Goal: Task Accomplishment & Management: Use online tool/utility

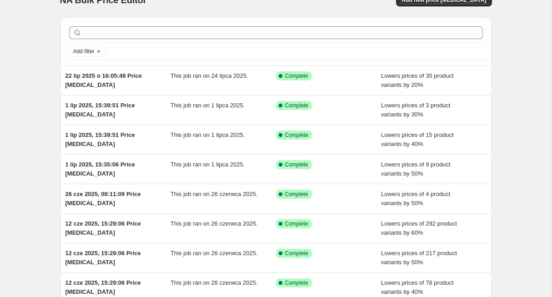
scroll to position [20, 0]
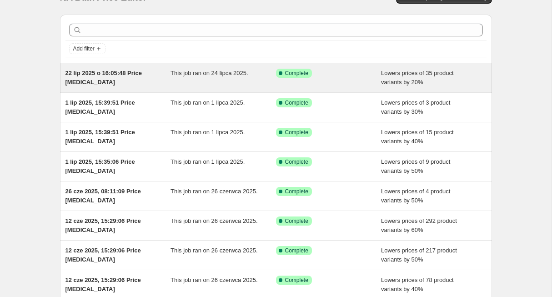
click at [99, 75] on span "22 lip 2025 o 16:05:48 Price change job" at bounding box center [103, 78] width 76 height 16
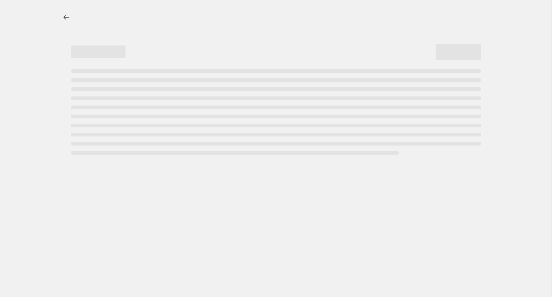
select select "percentage"
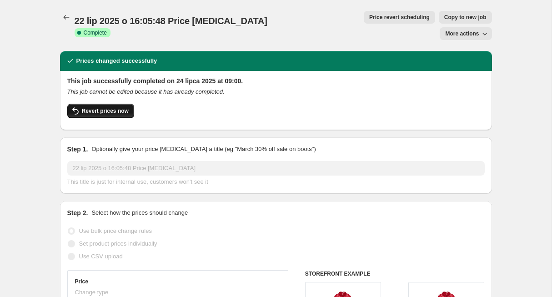
click at [97, 107] on span "Revert prices now" at bounding box center [105, 110] width 47 height 7
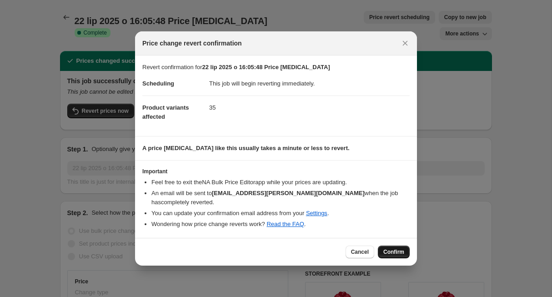
click at [399, 248] on span "Confirm" at bounding box center [393, 251] width 21 height 7
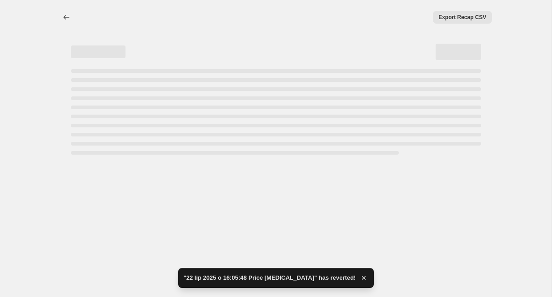
select select "percentage"
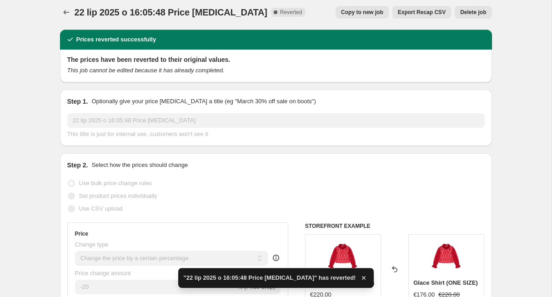
scroll to position [7, 0]
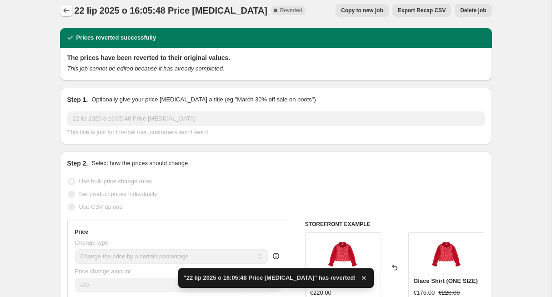
click at [67, 9] on icon "Price change jobs" at bounding box center [66, 10] width 9 height 9
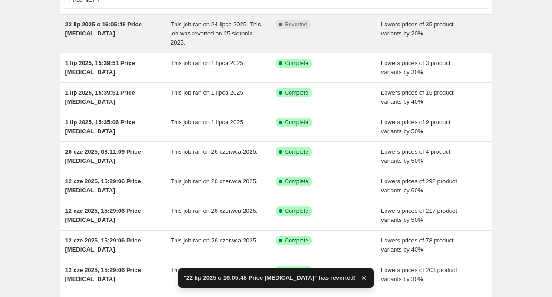
scroll to position [70, 0]
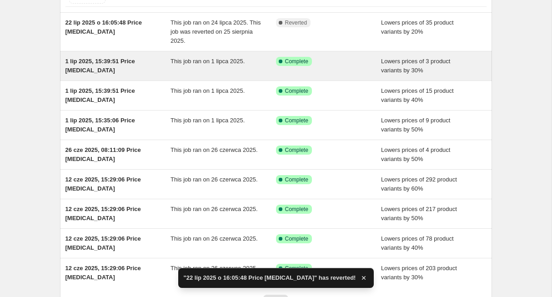
click at [102, 70] on div "1 lip 2025, 15:39:51 Price change job" at bounding box center [117, 66] width 105 height 18
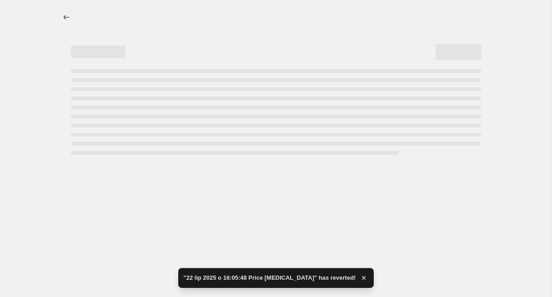
select select "percentage"
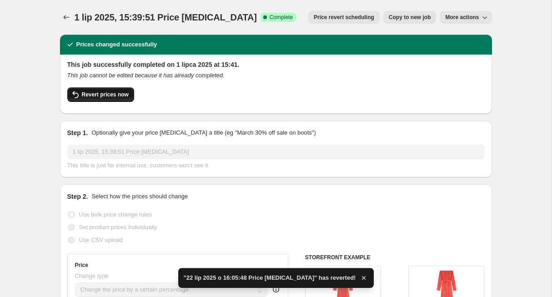
click at [98, 90] on button "Revert prices now" at bounding box center [100, 94] width 67 height 15
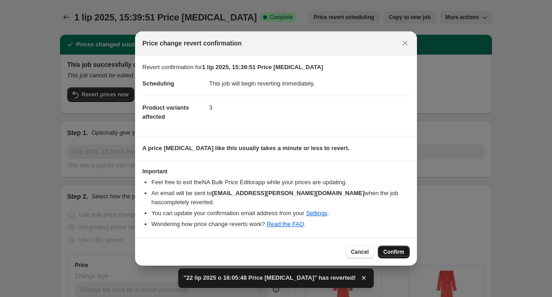
click at [402, 245] on button "Confirm" at bounding box center [394, 251] width 32 height 13
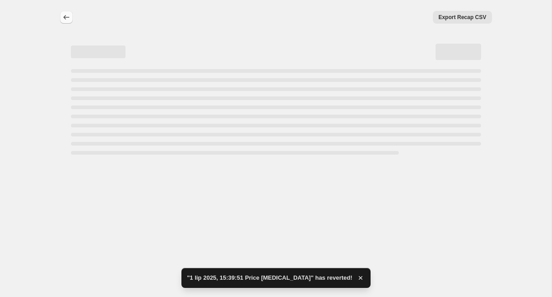
select select "percentage"
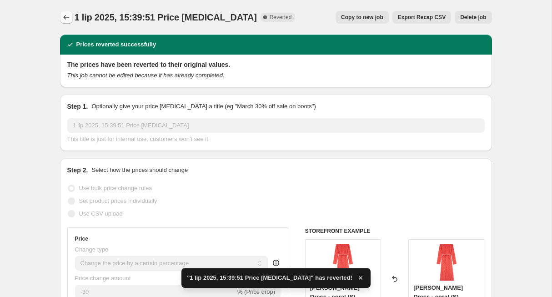
click at [65, 15] on icon "Price change jobs" at bounding box center [66, 17] width 9 height 9
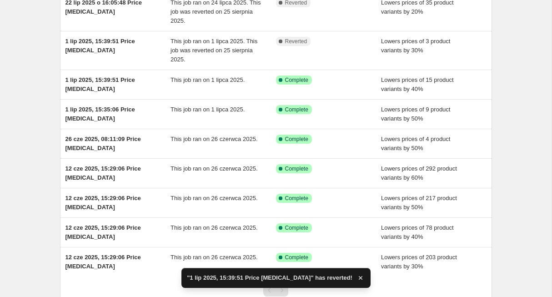
scroll to position [92, 0]
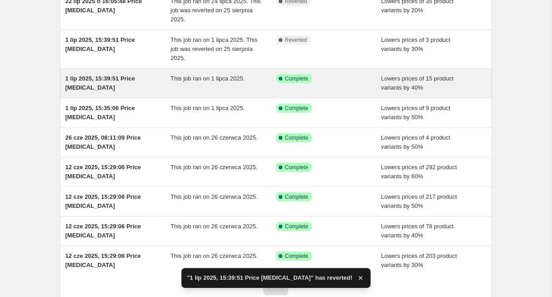
click at [93, 79] on span "1 lip 2025, 15:39:51 Price change job" at bounding box center [100, 83] width 70 height 16
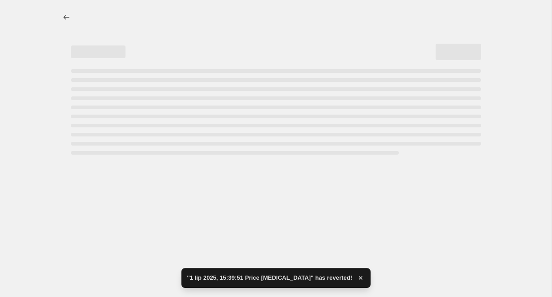
select select "percentage"
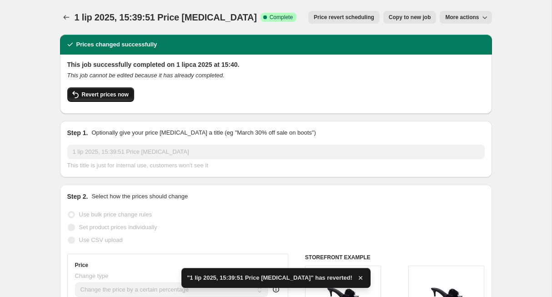
click at [101, 96] on span "Revert prices now" at bounding box center [105, 94] width 47 height 7
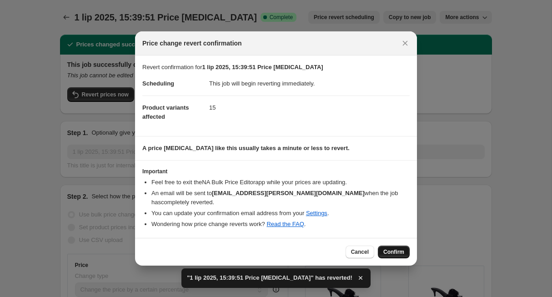
click at [389, 248] on span "Confirm" at bounding box center [393, 251] width 21 height 7
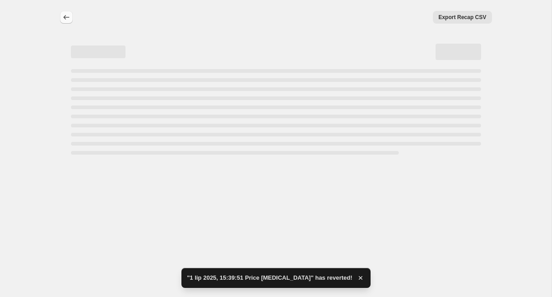
select select "percentage"
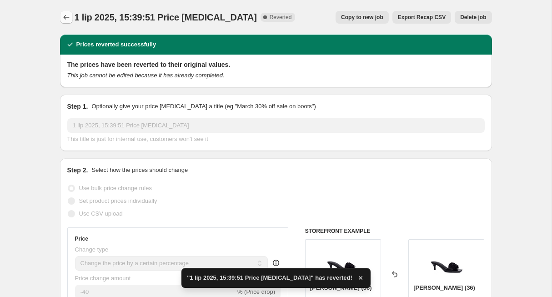
click at [69, 15] on icon "Price change jobs" at bounding box center [66, 17] width 9 height 9
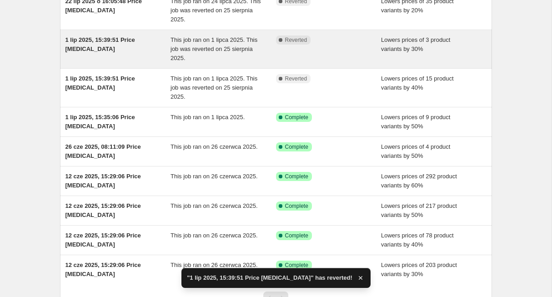
scroll to position [99, 0]
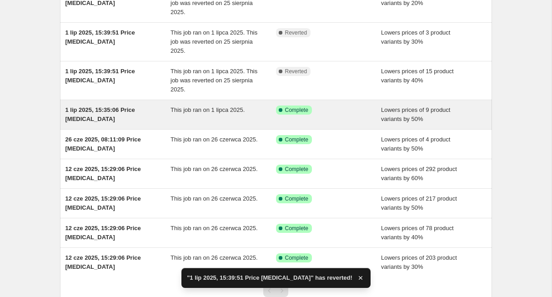
click at [96, 111] on span "1 lip 2025, 15:35:06 Price change job" at bounding box center [100, 114] width 70 height 16
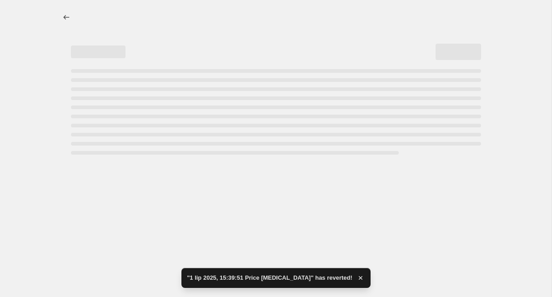
select select "percentage"
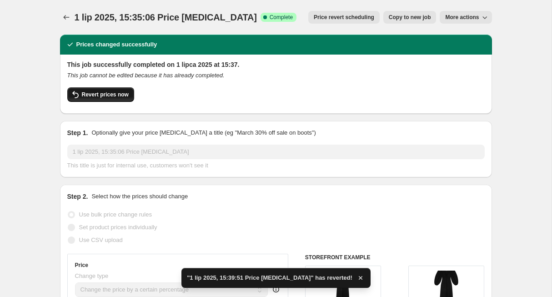
click at [111, 94] on span "Revert prices now" at bounding box center [105, 94] width 47 height 7
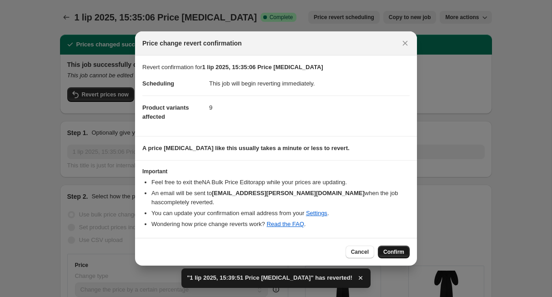
click at [401, 249] on span "Confirm" at bounding box center [393, 251] width 21 height 7
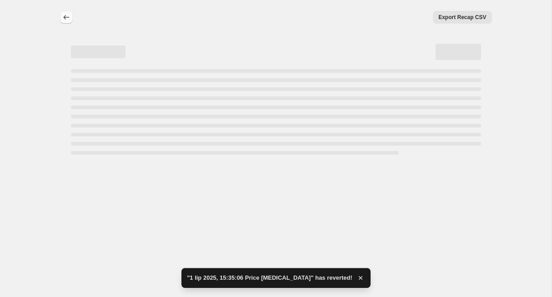
select select "percentage"
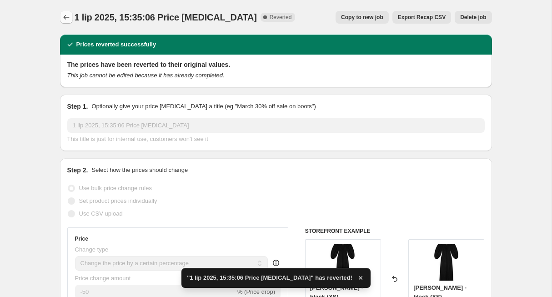
click at [66, 17] on icon "Price change jobs" at bounding box center [66, 17] width 9 height 9
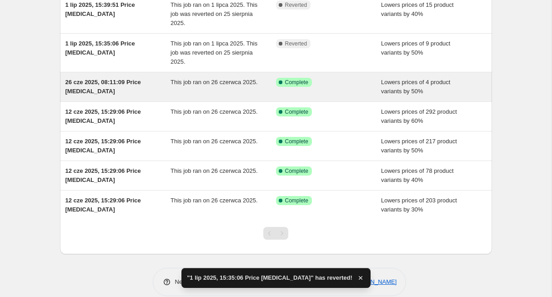
scroll to position [172, 0]
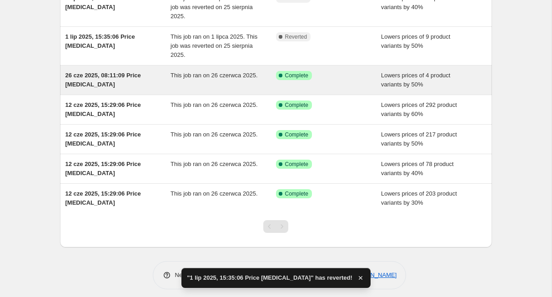
click at [98, 80] on div "26 cze 2025, 08:11:09 Price change job" at bounding box center [117, 80] width 105 height 18
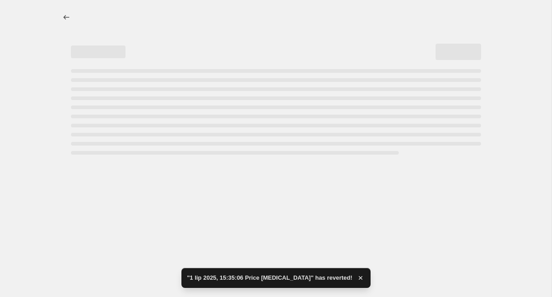
select select "percentage"
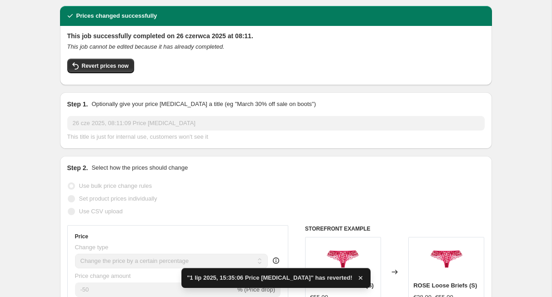
scroll to position [18, 0]
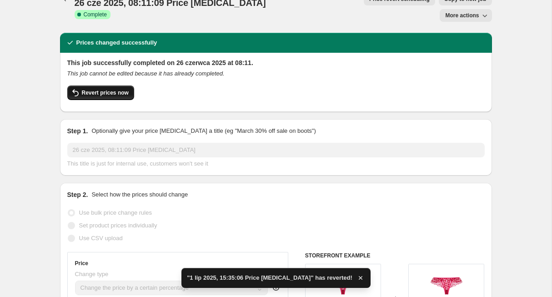
click at [93, 89] on span "Revert prices now" at bounding box center [105, 92] width 47 height 7
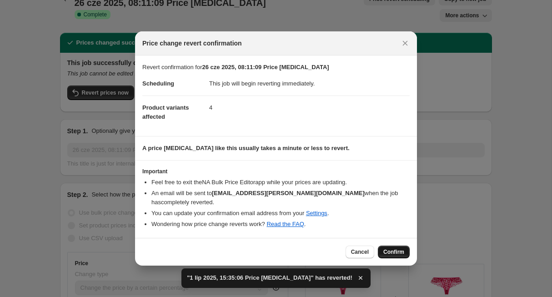
click at [401, 253] on button "Confirm" at bounding box center [394, 251] width 32 height 13
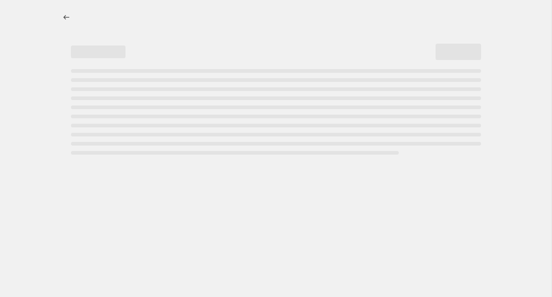
scroll to position [0, 0]
select select "percentage"
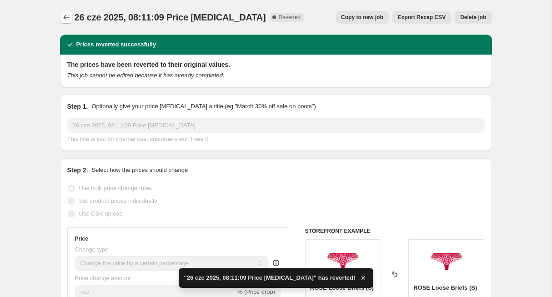
click at [65, 15] on icon "Price change jobs" at bounding box center [66, 17] width 9 height 9
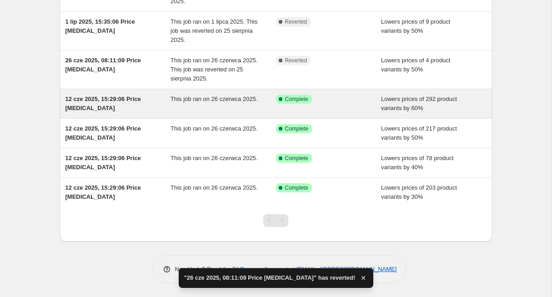
scroll to position [187, 0]
click at [88, 99] on span "12 cze 2025, 15:29:06 Price change job" at bounding box center [102, 103] width 75 height 16
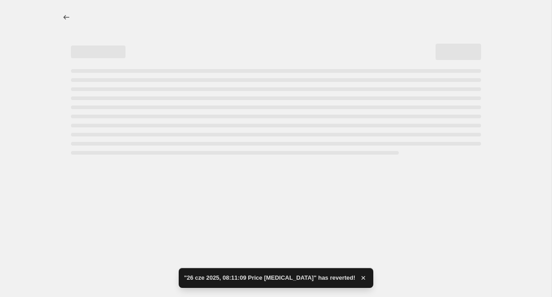
select select "percentage"
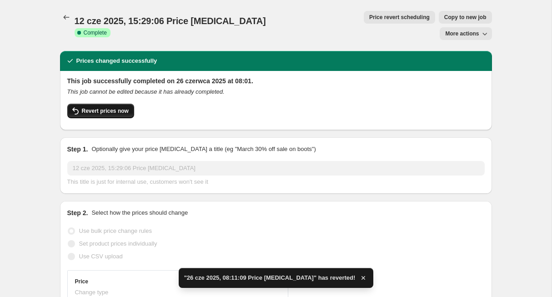
click at [106, 104] on button "Revert prices now" at bounding box center [100, 111] width 67 height 15
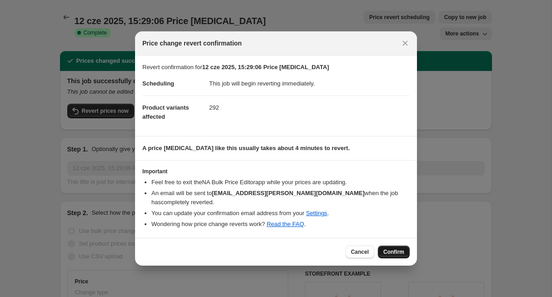
click at [395, 248] on span "Confirm" at bounding box center [393, 251] width 21 height 7
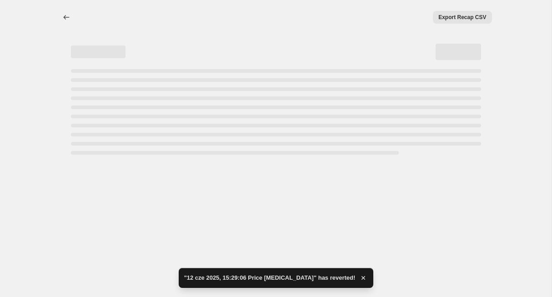
select select "percentage"
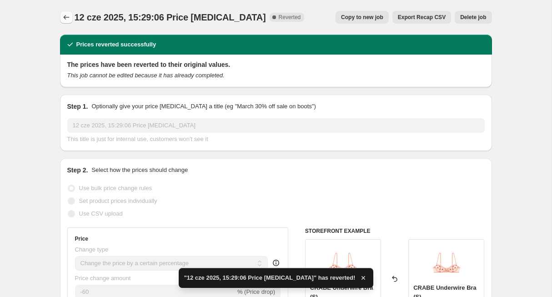
click at [62, 15] on icon "Price change jobs" at bounding box center [66, 17] width 9 height 9
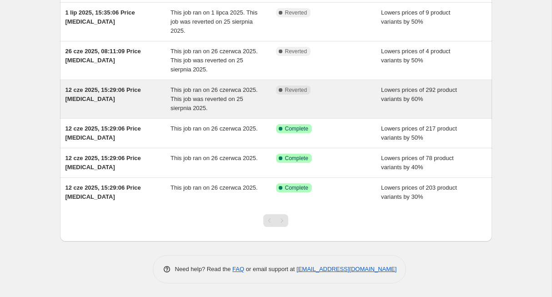
scroll to position [196, 0]
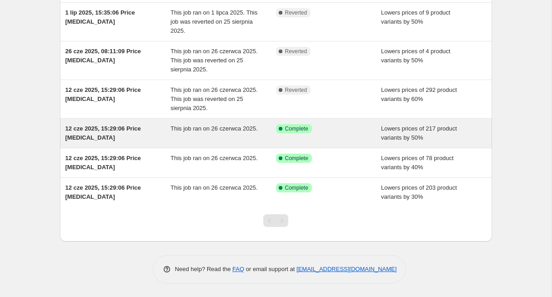
click at [91, 133] on div "12 cze 2025, 15:29:06 Price change job" at bounding box center [117, 133] width 105 height 18
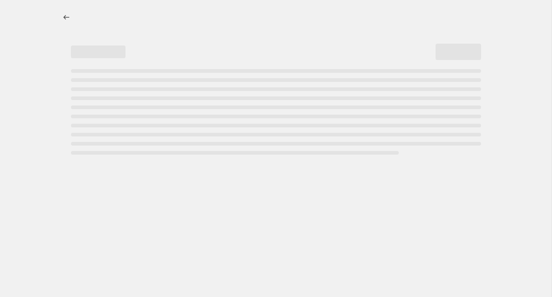
select select "percentage"
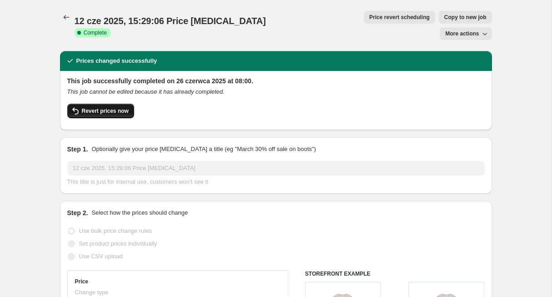
click at [97, 107] on span "Revert prices now" at bounding box center [105, 110] width 47 height 7
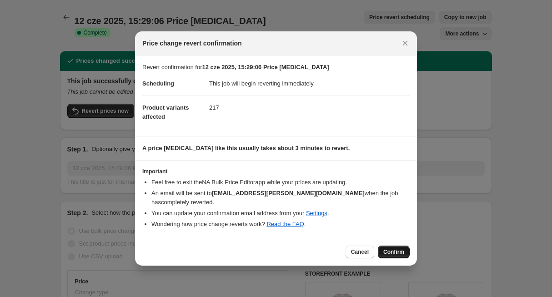
click at [393, 248] on span "Confirm" at bounding box center [393, 251] width 21 height 7
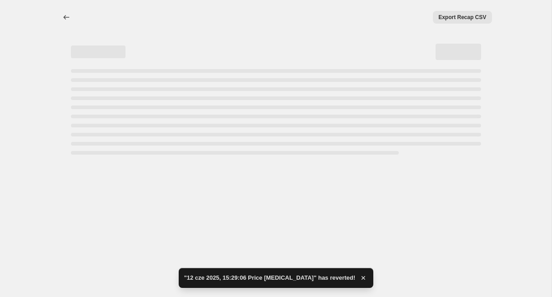
select select "percentage"
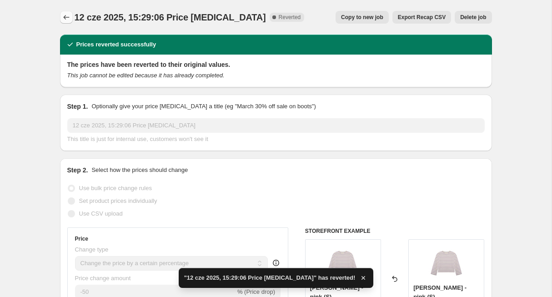
click at [68, 18] on icon "Price change jobs" at bounding box center [66, 17] width 9 height 9
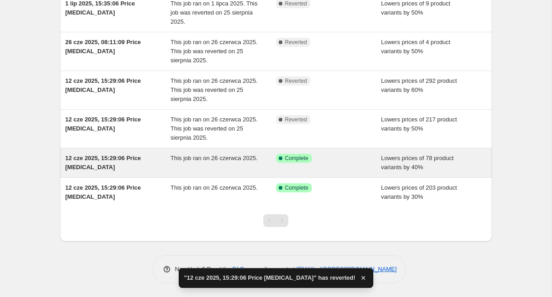
scroll to position [205, 0]
click at [89, 158] on span "12 cze 2025, 15:29:06 Price change job" at bounding box center [102, 162] width 75 height 16
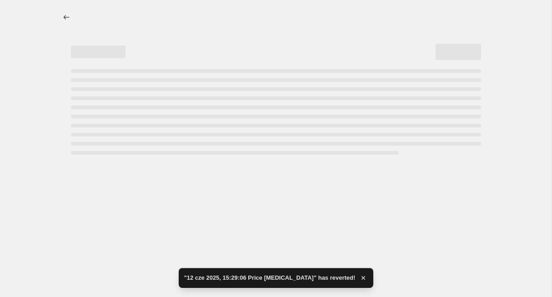
select select "percentage"
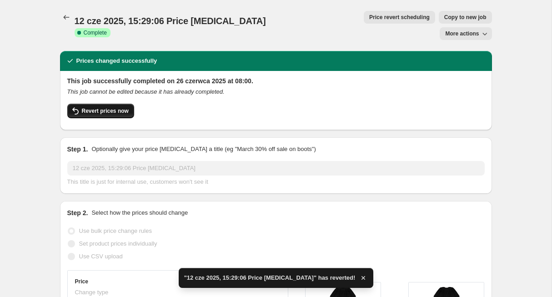
click at [96, 107] on span "Revert prices now" at bounding box center [105, 110] width 47 height 7
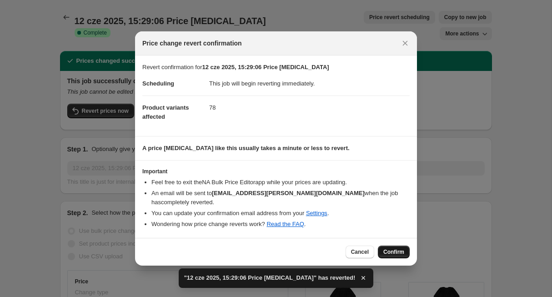
click at [402, 251] on span "Confirm" at bounding box center [393, 251] width 21 height 7
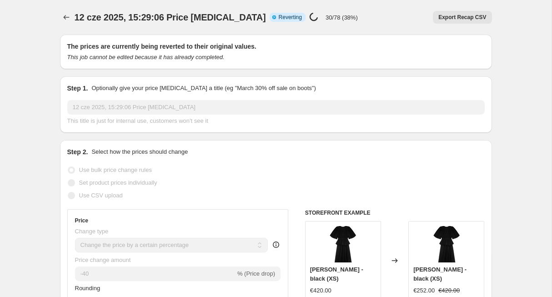
select select "percentage"
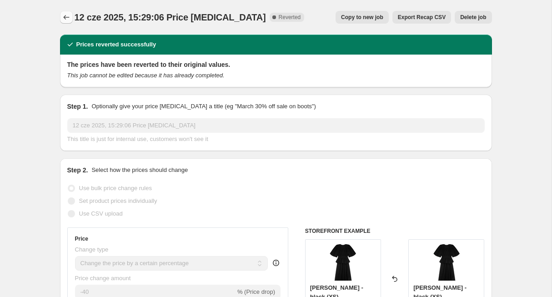
scroll to position [0, 0]
click at [64, 22] on icon "Price change jobs" at bounding box center [66, 17] width 9 height 9
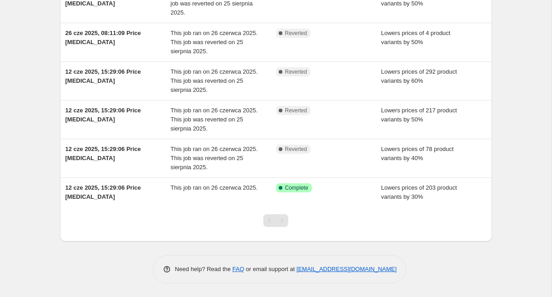
scroll to position [214, 0]
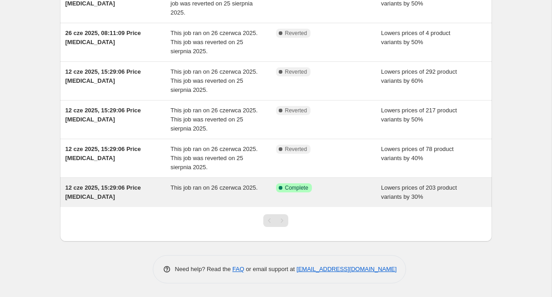
click at [109, 189] on span "12 cze 2025, 15:29:06 Price change job" at bounding box center [102, 192] width 75 height 16
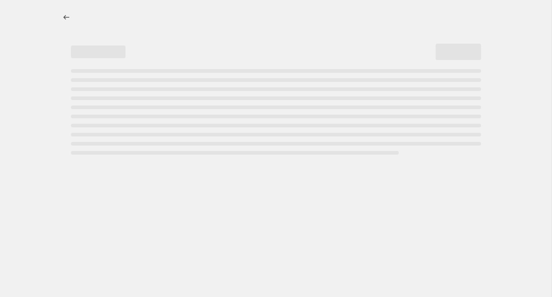
select select "percentage"
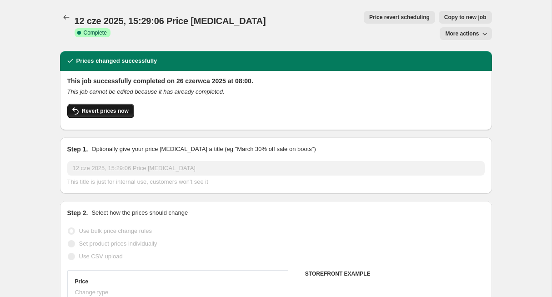
click at [108, 107] on span "Revert prices now" at bounding box center [105, 110] width 47 height 7
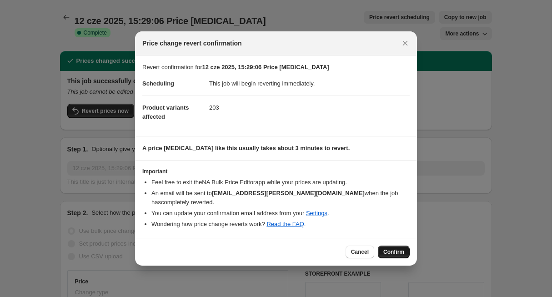
click at [400, 251] on span "Confirm" at bounding box center [393, 251] width 21 height 7
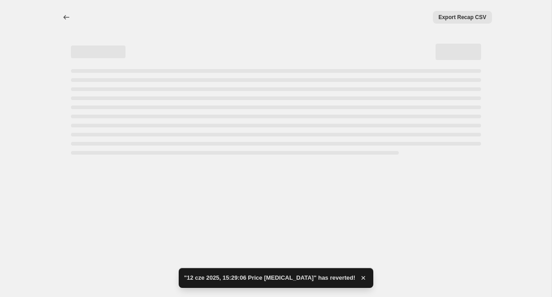
select select "percentage"
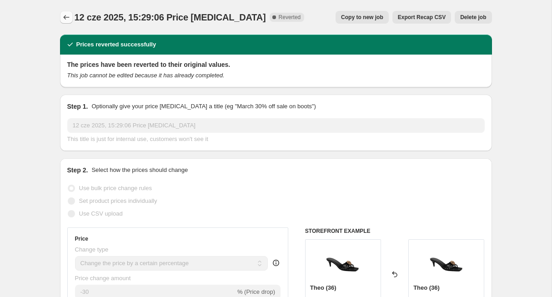
click at [64, 16] on icon "Price change jobs" at bounding box center [66, 17] width 9 height 9
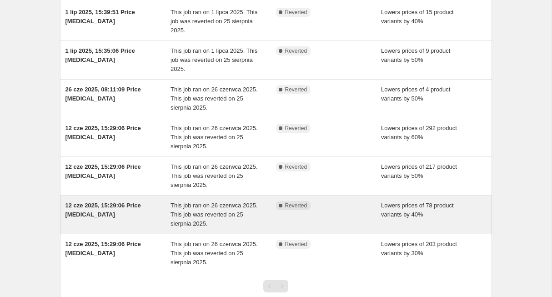
scroll to position [101, 0]
